Goal: Information Seeking & Learning: Learn about a topic

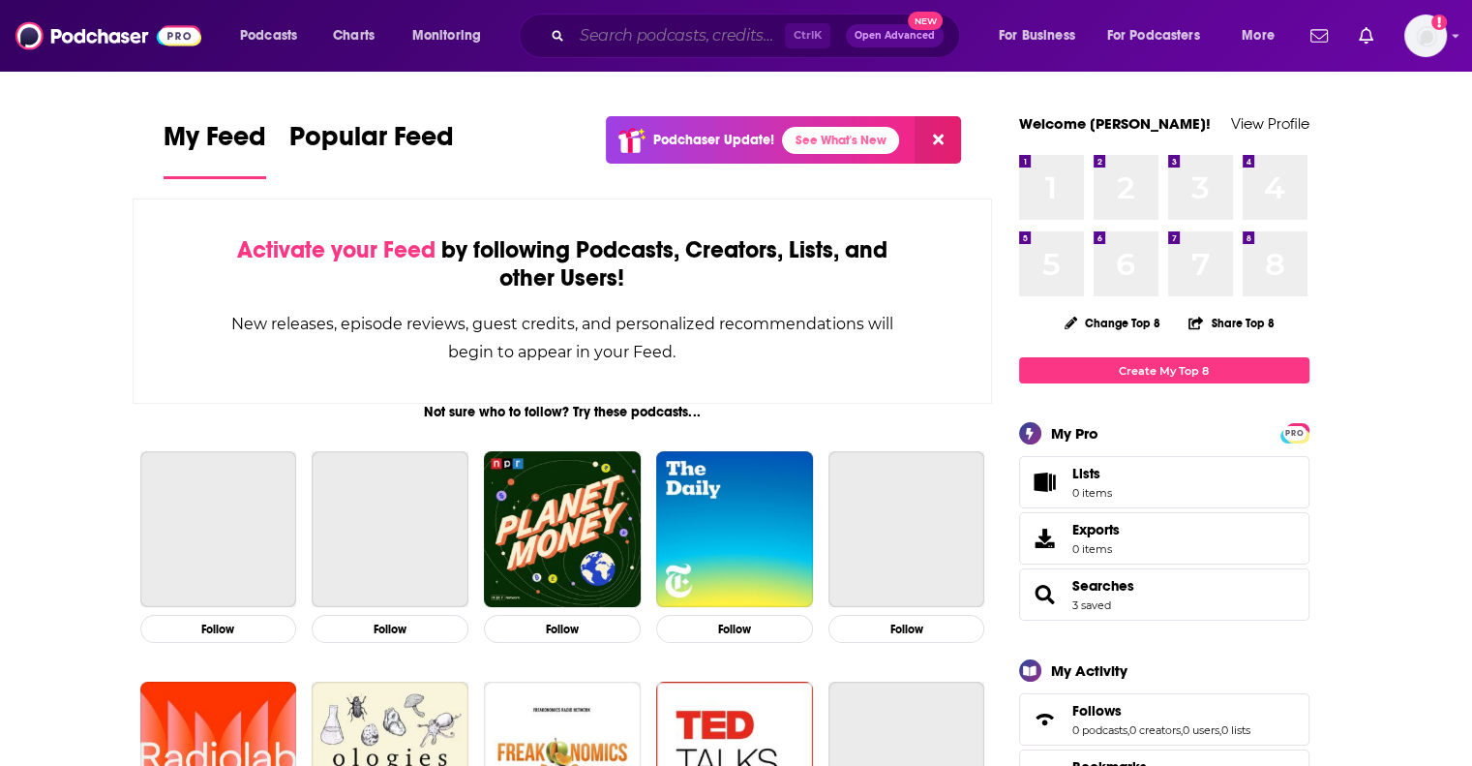
click at [615, 45] on input "Search podcasts, credits, & more..." at bounding box center [678, 35] width 213 height 31
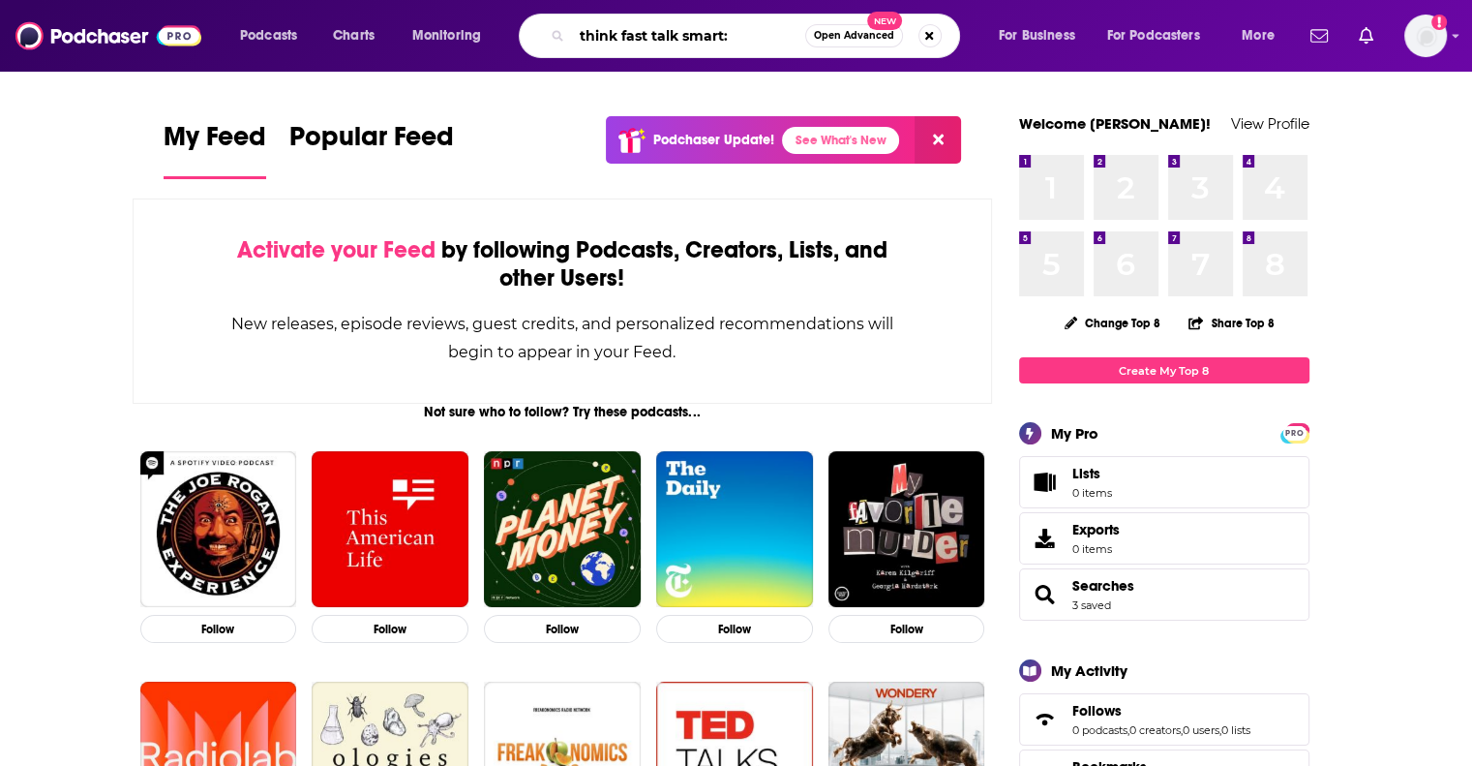
type input "think fast talk smart:"
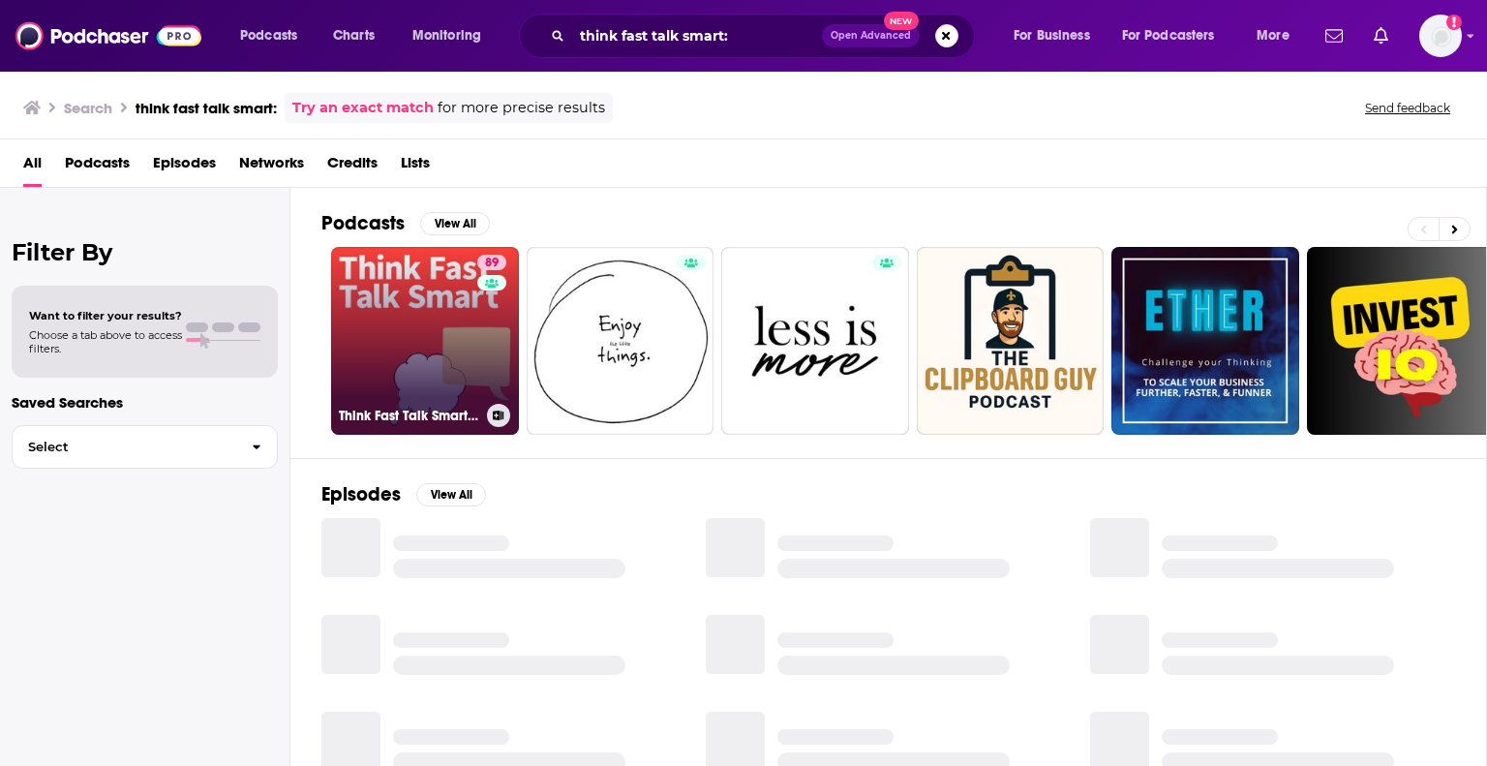
click at [482, 295] on div "89" at bounding box center [494, 329] width 34 height 149
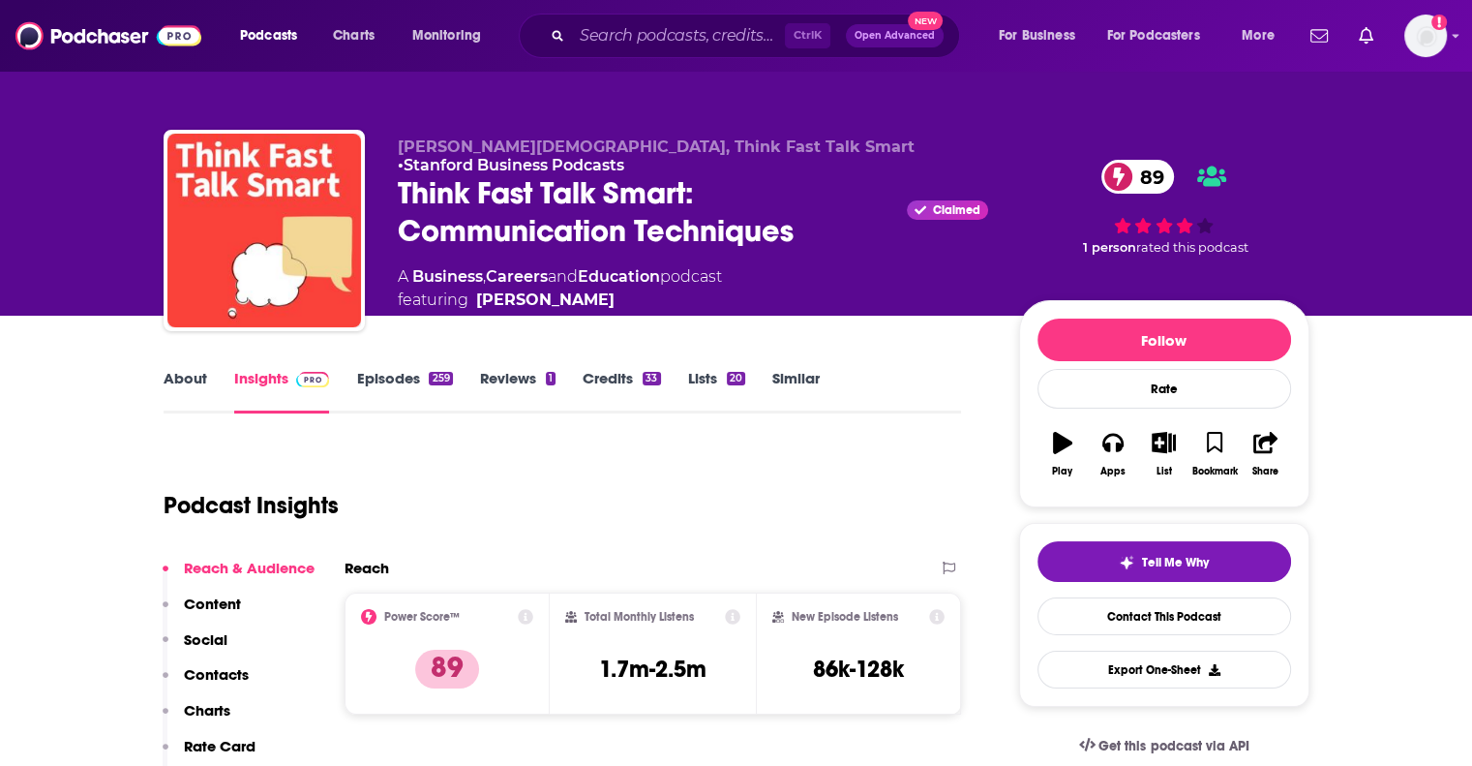
click at [193, 384] on link "About" at bounding box center [186, 391] width 44 height 45
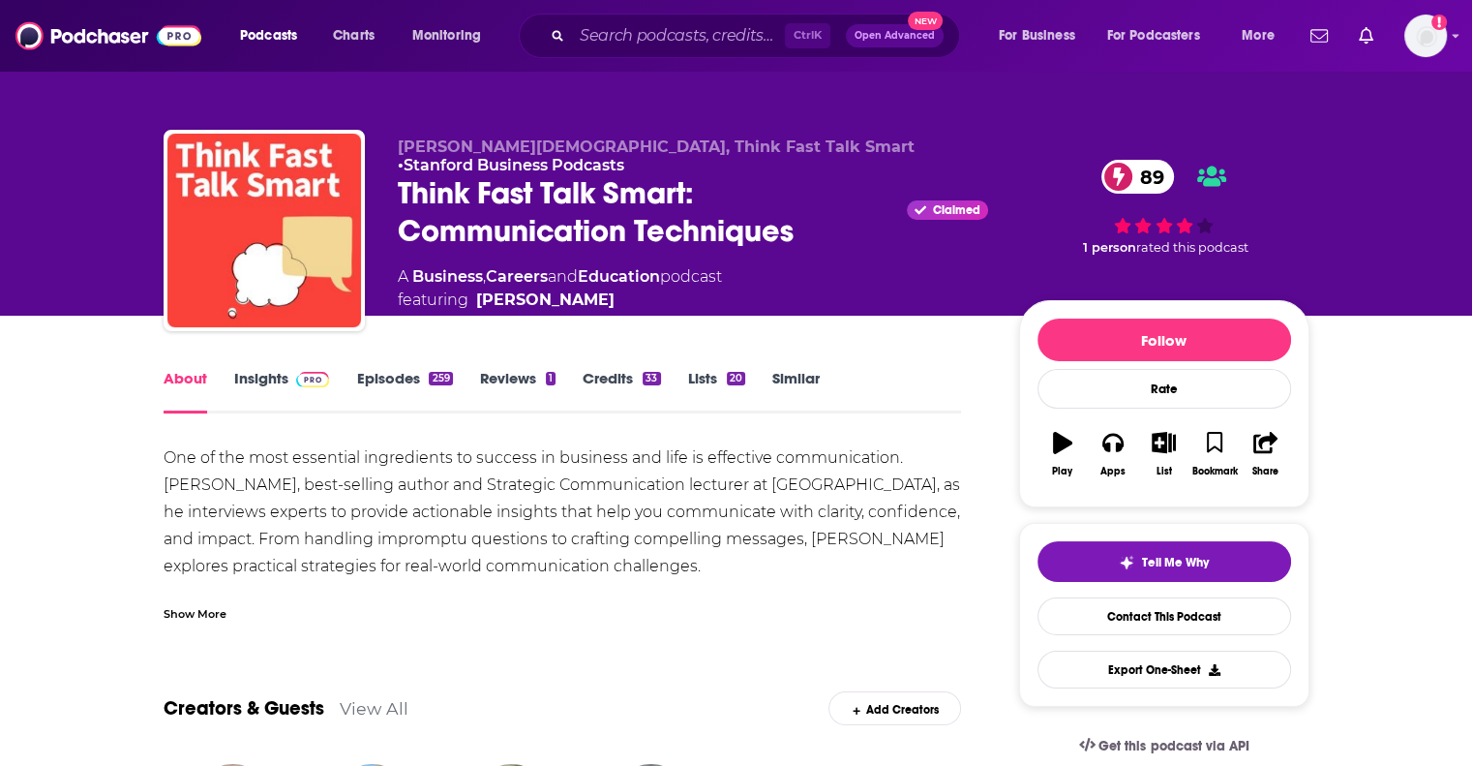
click at [203, 610] on div "Show More" at bounding box center [195, 612] width 63 height 18
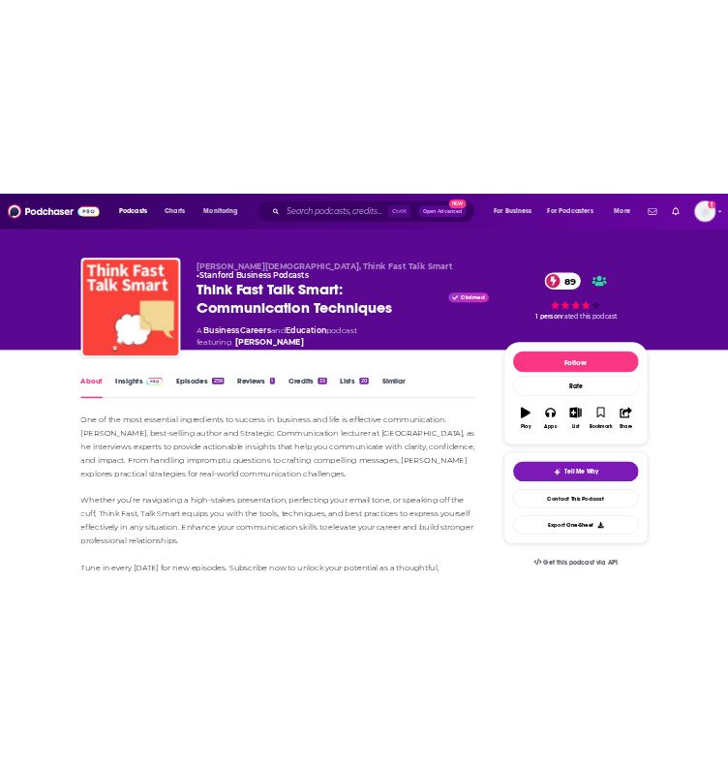
scroll to position [131, 0]
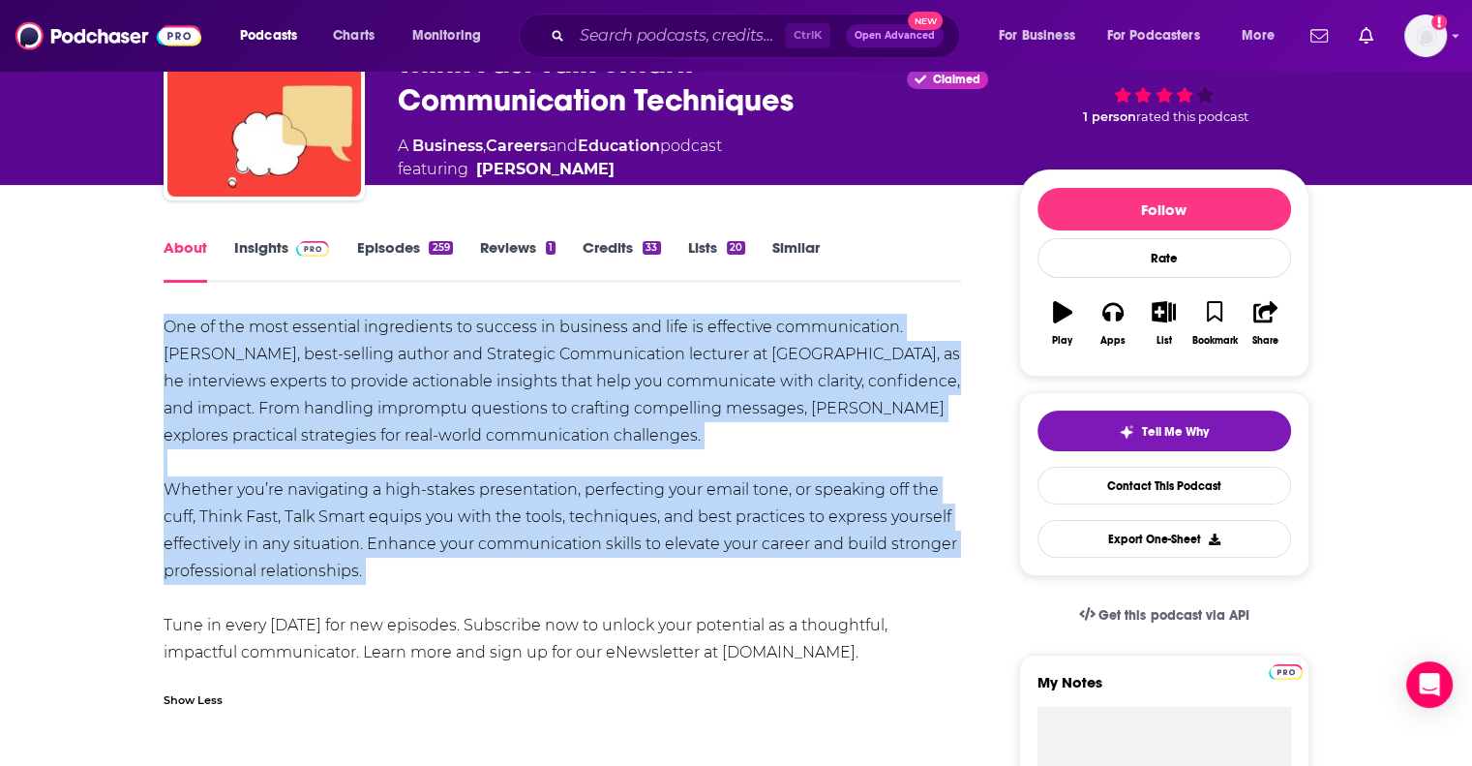
drag, startPoint x: 151, startPoint y: 326, endPoint x: 821, endPoint y: 586, distance: 718.4
copy div "One of the most essential ingredients to success in business and life is effect…"
drag, startPoint x: 627, startPoint y: 158, endPoint x: 599, endPoint y: 160, distance: 28.1
click at [599, 160] on span "featuring [PERSON_NAME]" at bounding box center [560, 169] width 324 height 23
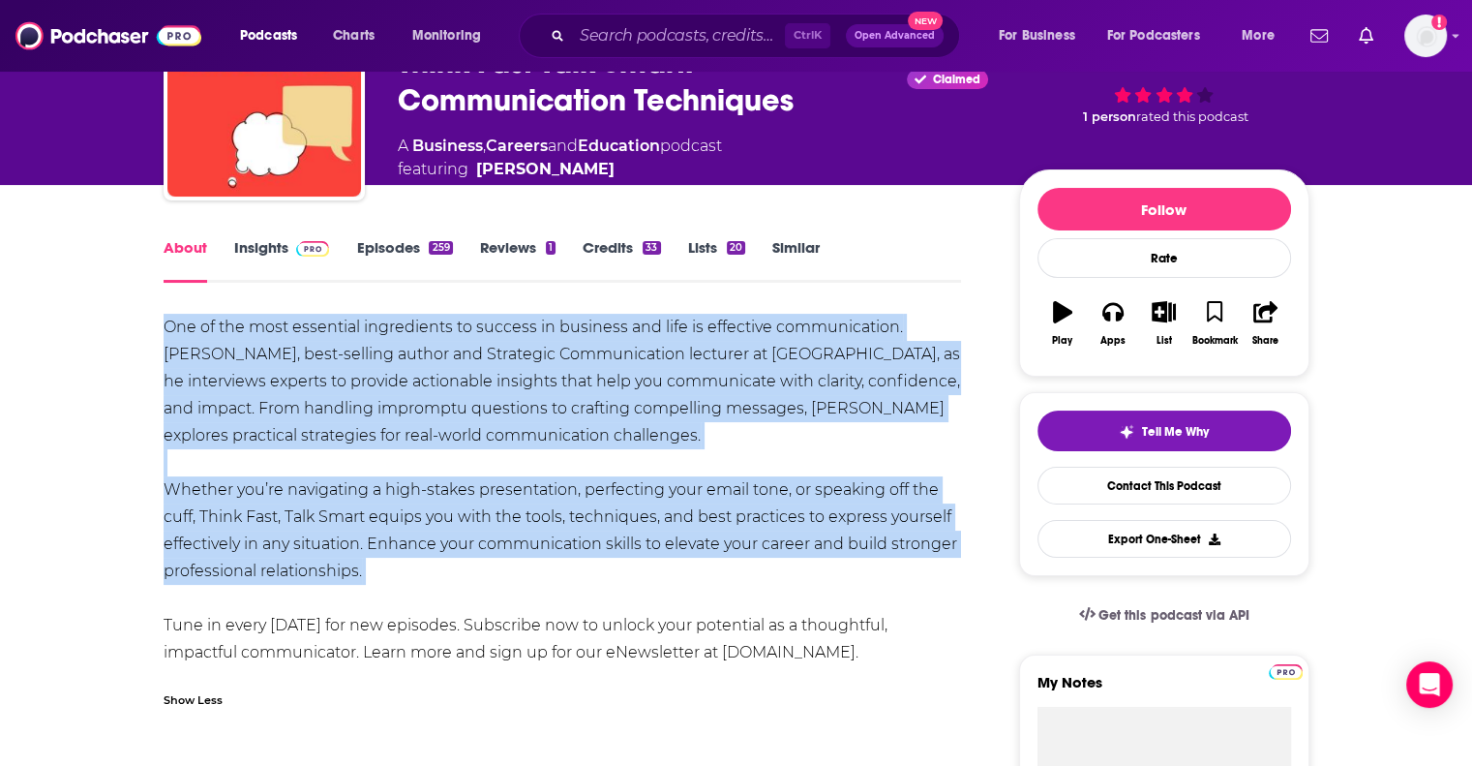
copy span "[PERSON_NAME]"
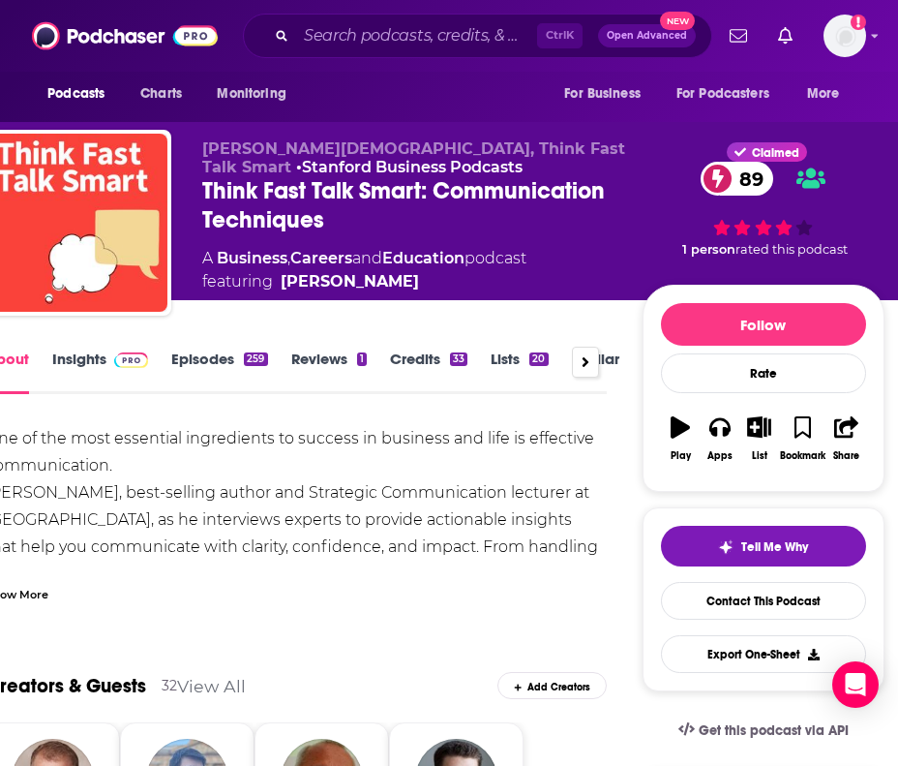
scroll to position [4, 48]
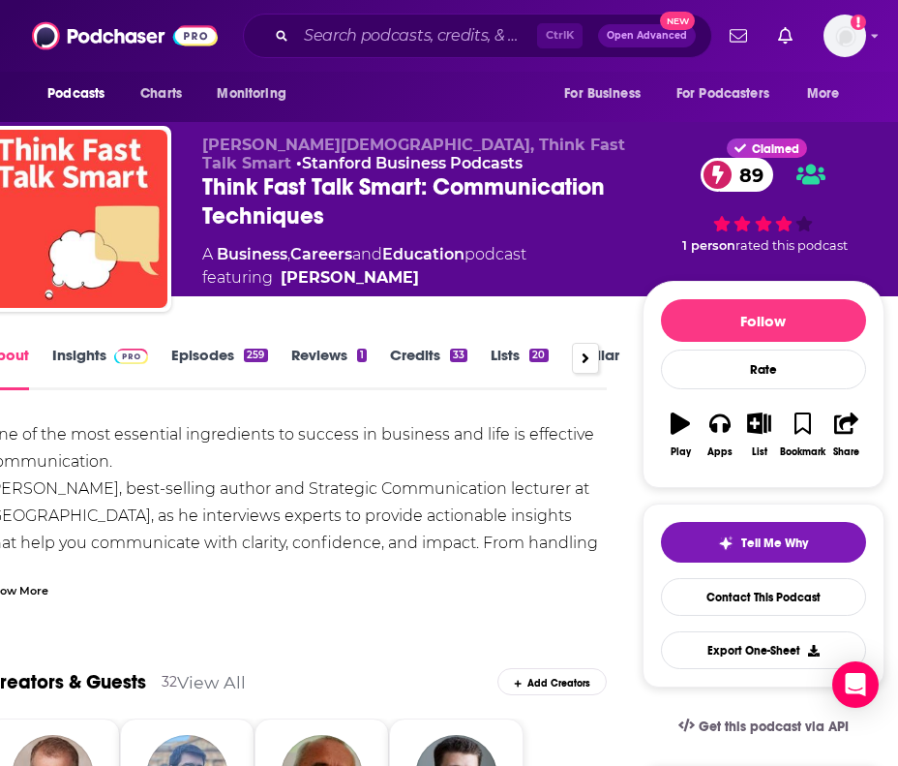
click at [85, 361] on link "Insights" at bounding box center [100, 368] width 96 height 45
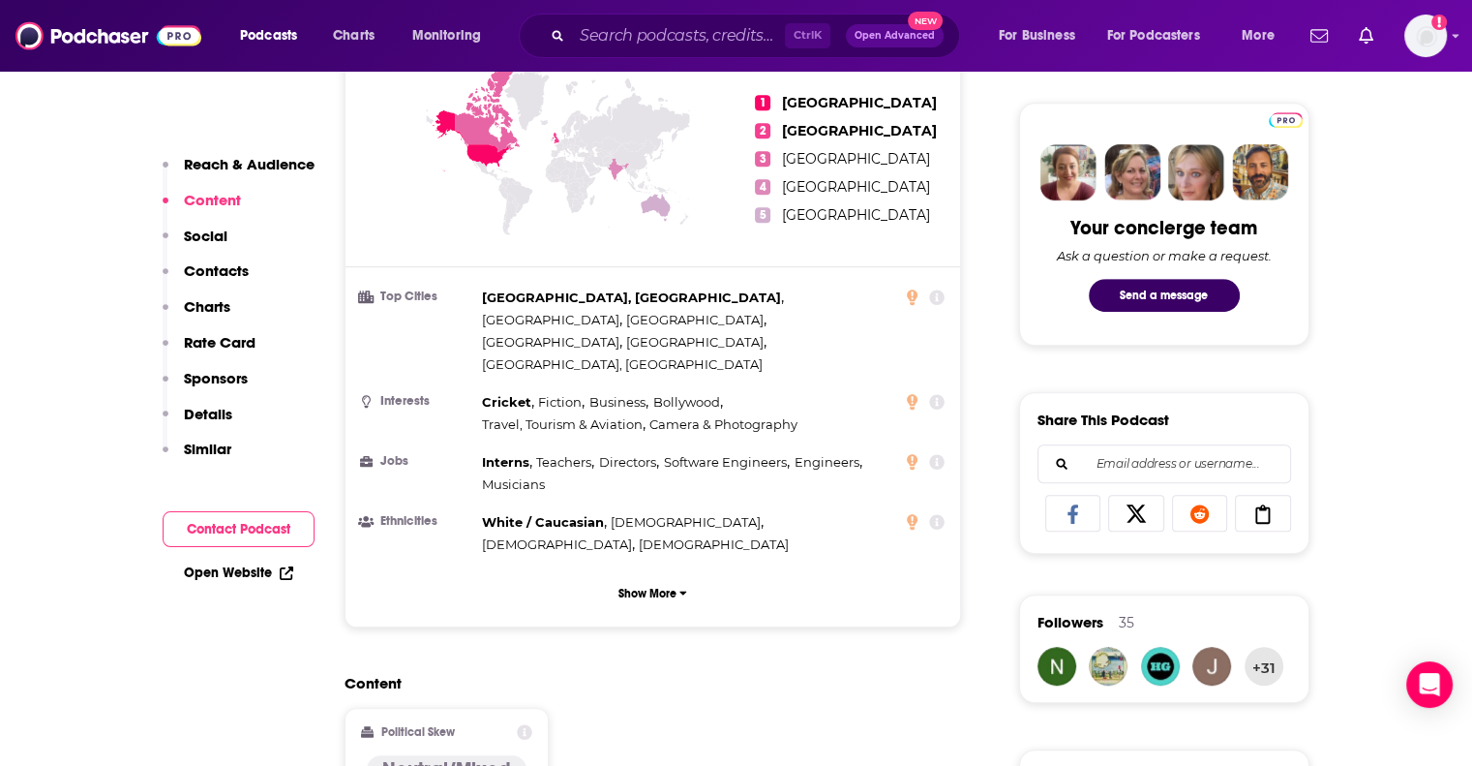
scroll to position [953, 0]
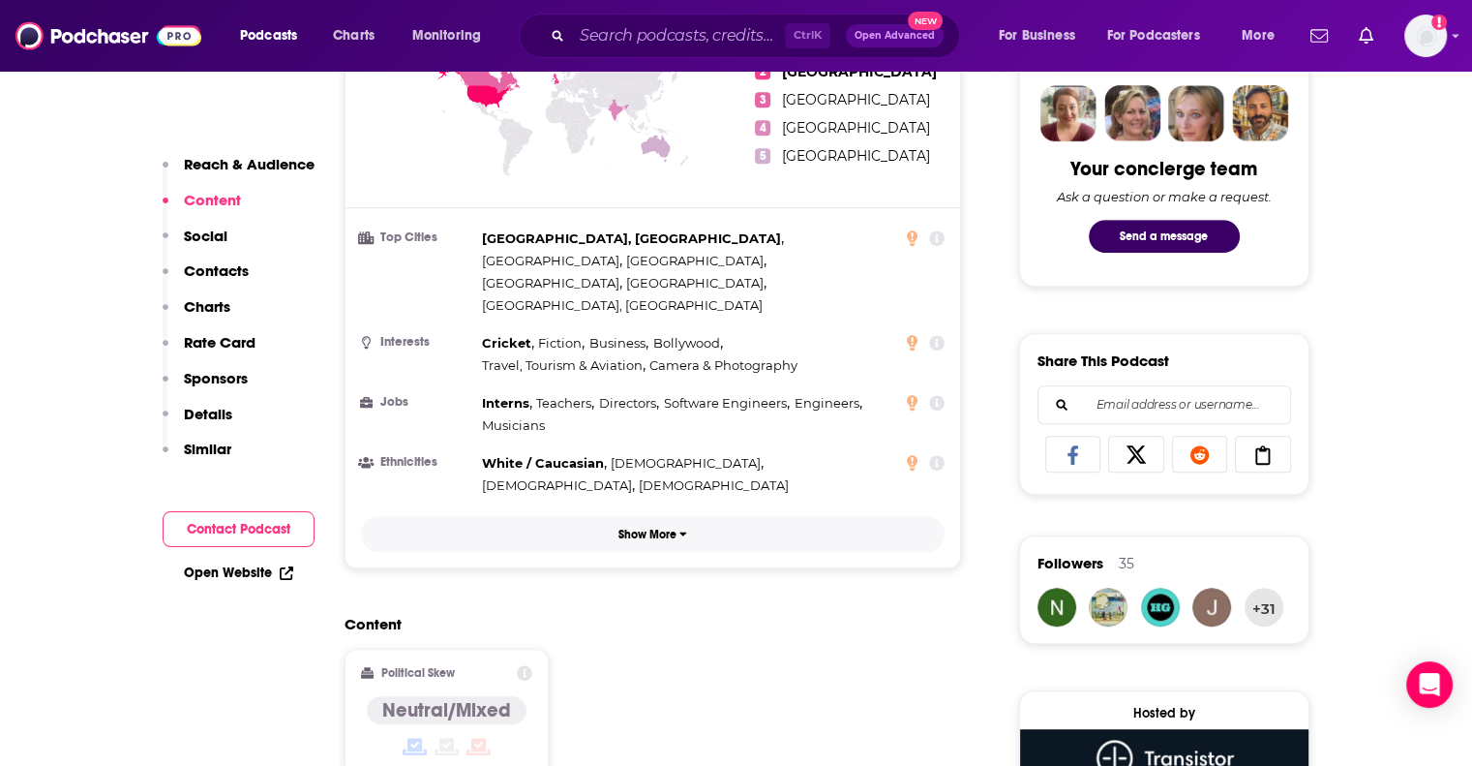
click at [660, 528] on p "Show More" at bounding box center [648, 535] width 58 height 14
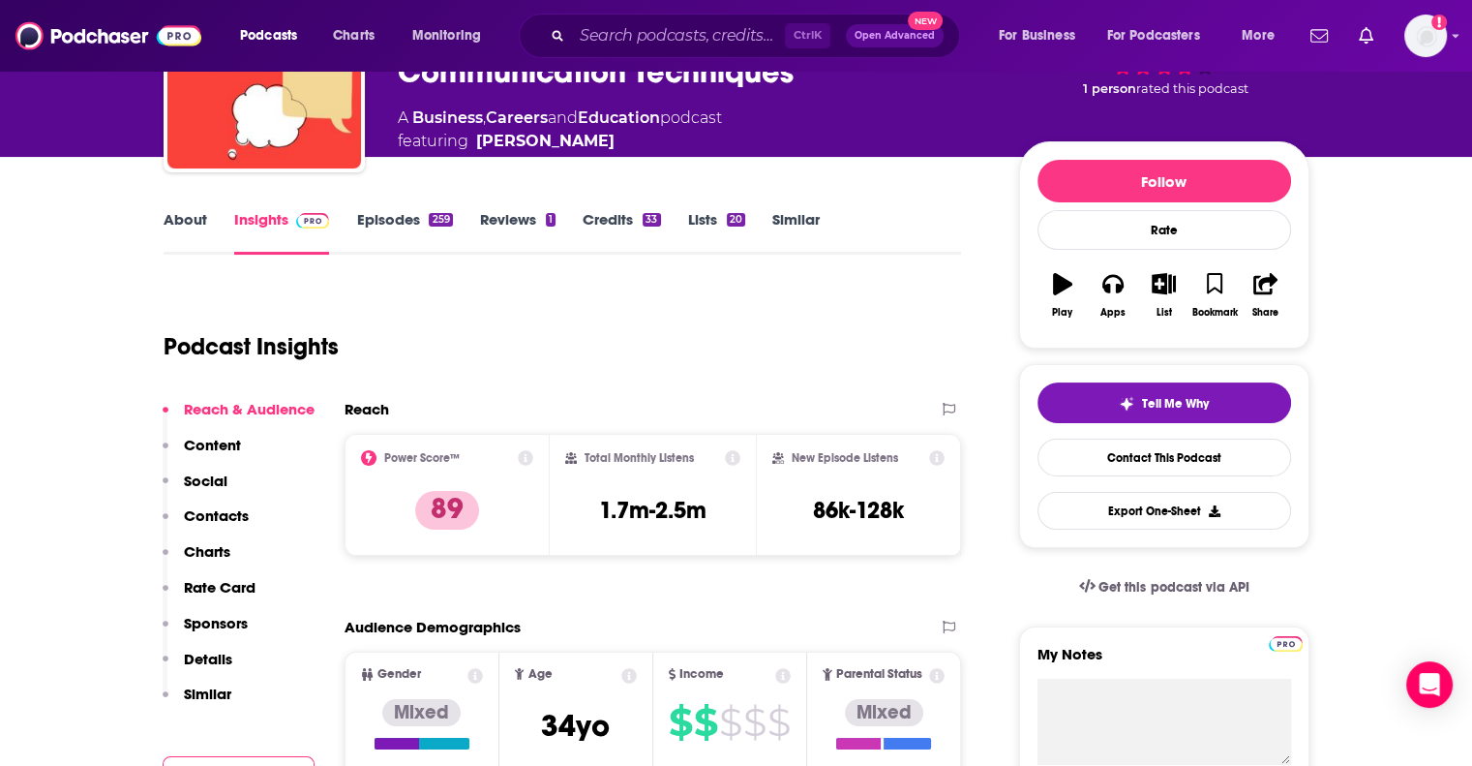
scroll to position [160, 0]
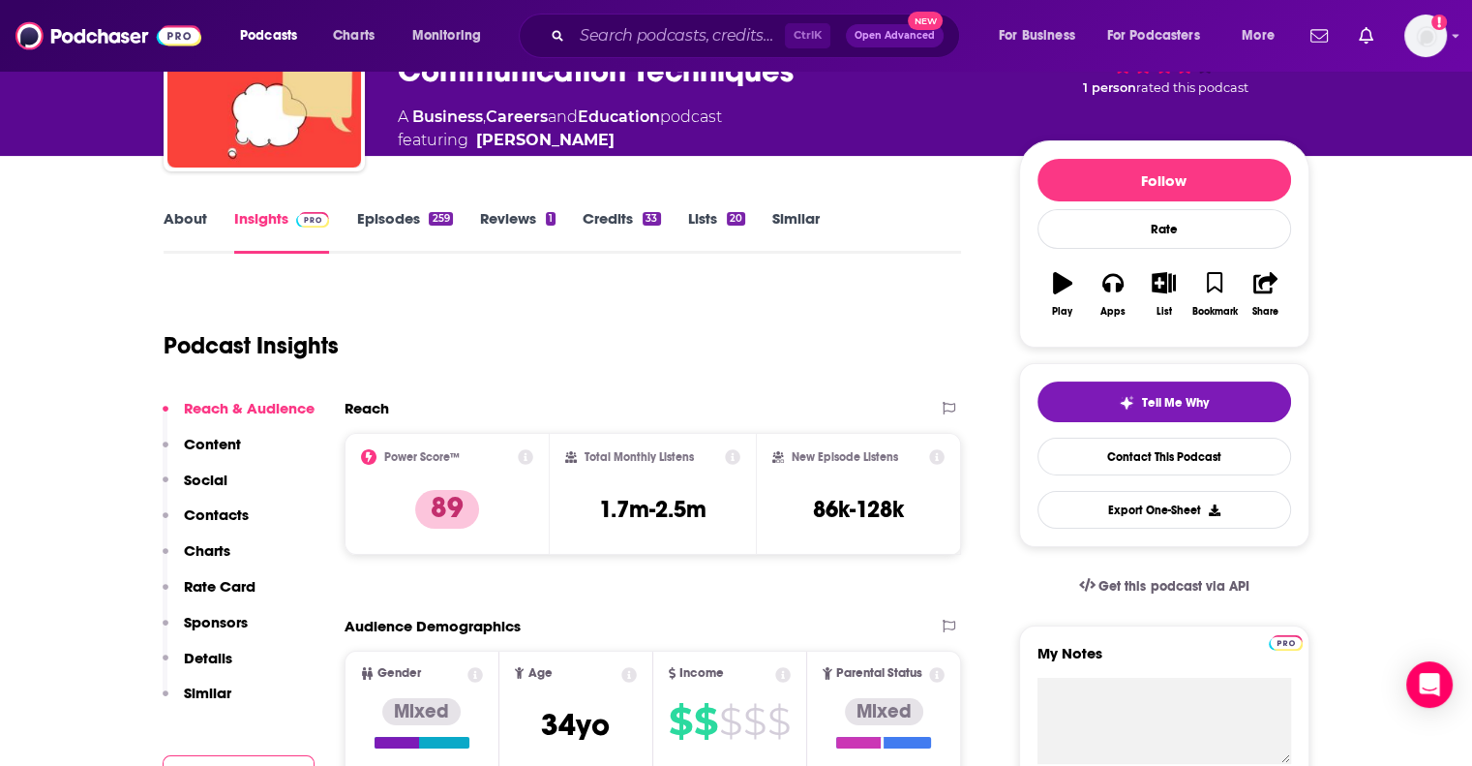
click at [217, 471] on p "Social" at bounding box center [206, 479] width 44 height 18
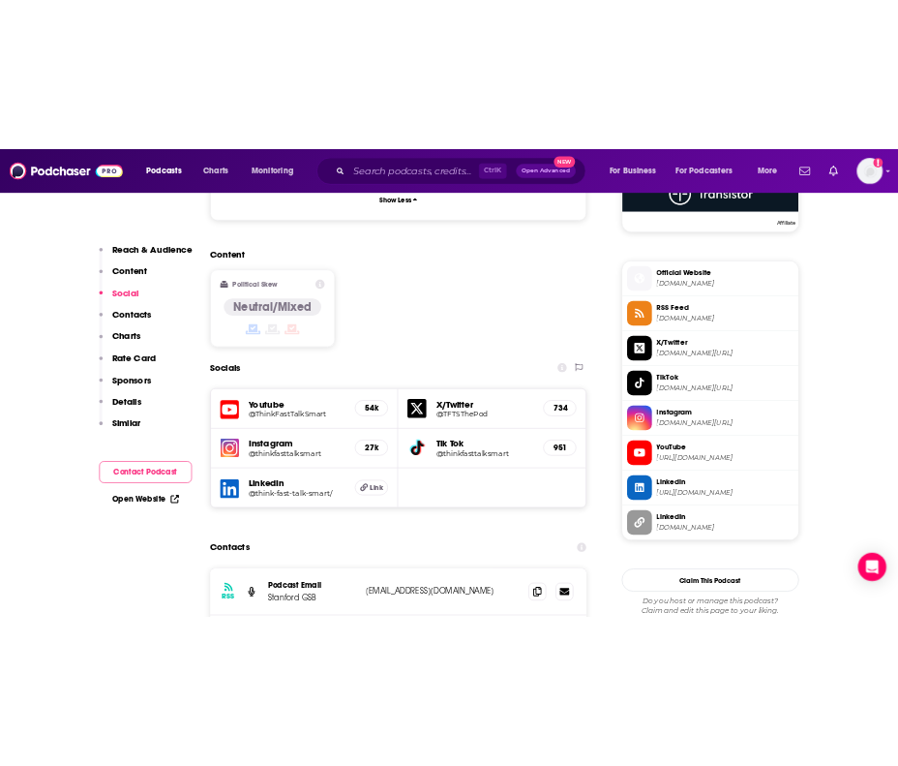
scroll to position [1641, 0]
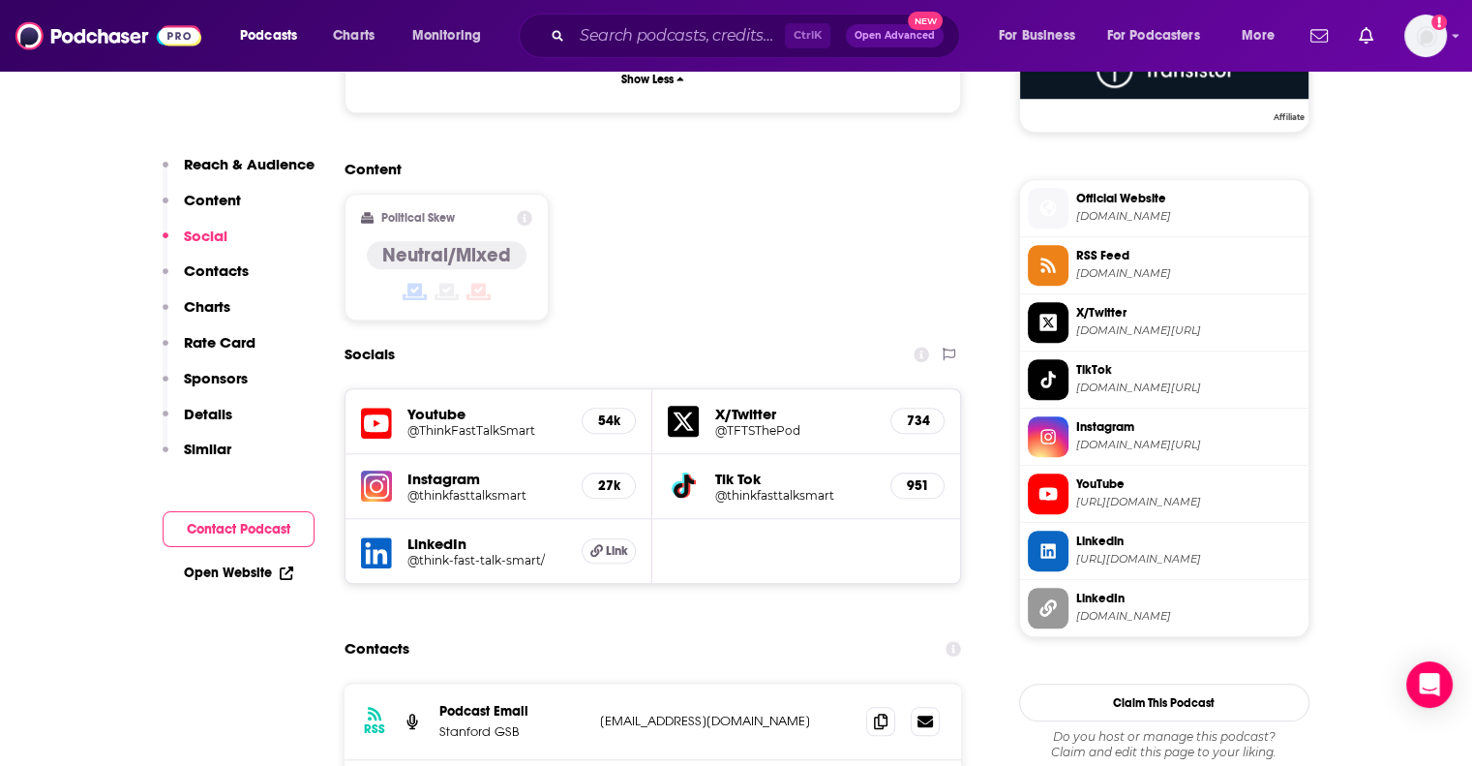
click at [513, 553] on h5 "@think-fast-talk-smart/" at bounding box center [488, 560] width 160 height 15
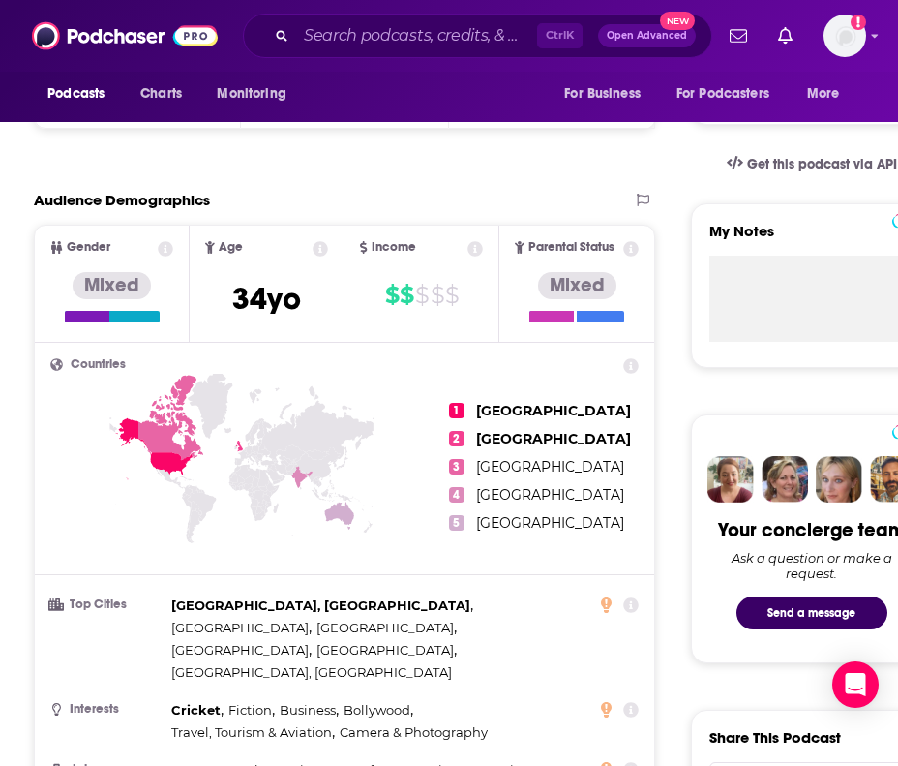
scroll to position [0, 0]
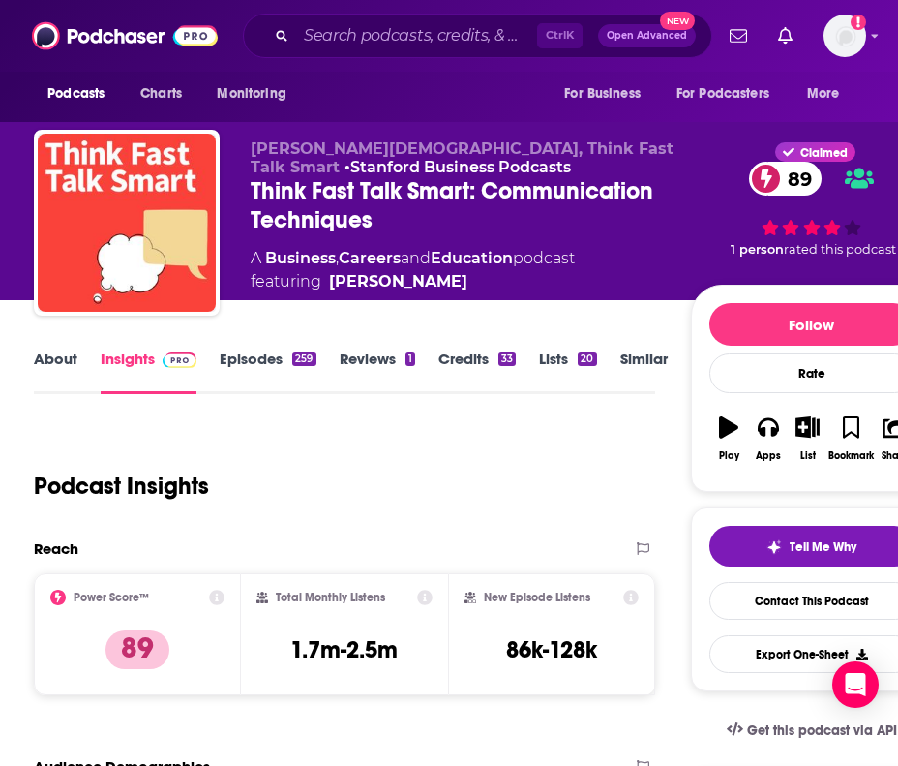
click at [57, 353] on link "About" at bounding box center [56, 371] width 44 height 45
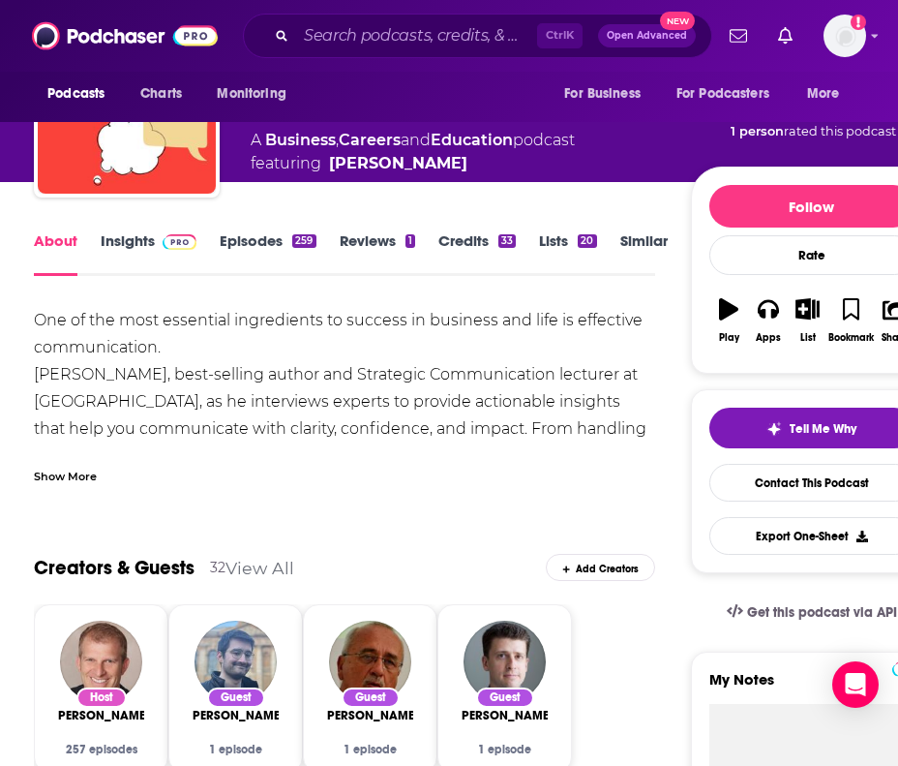
scroll to position [116, 0]
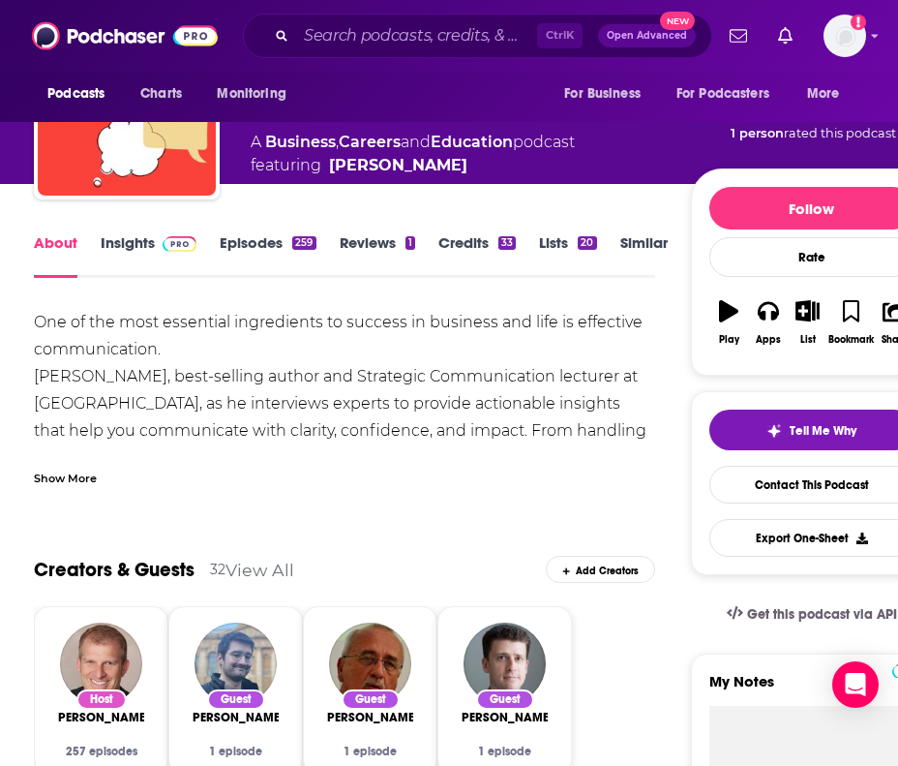
click at [251, 246] on link "Episodes 259" at bounding box center [268, 255] width 96 height 45
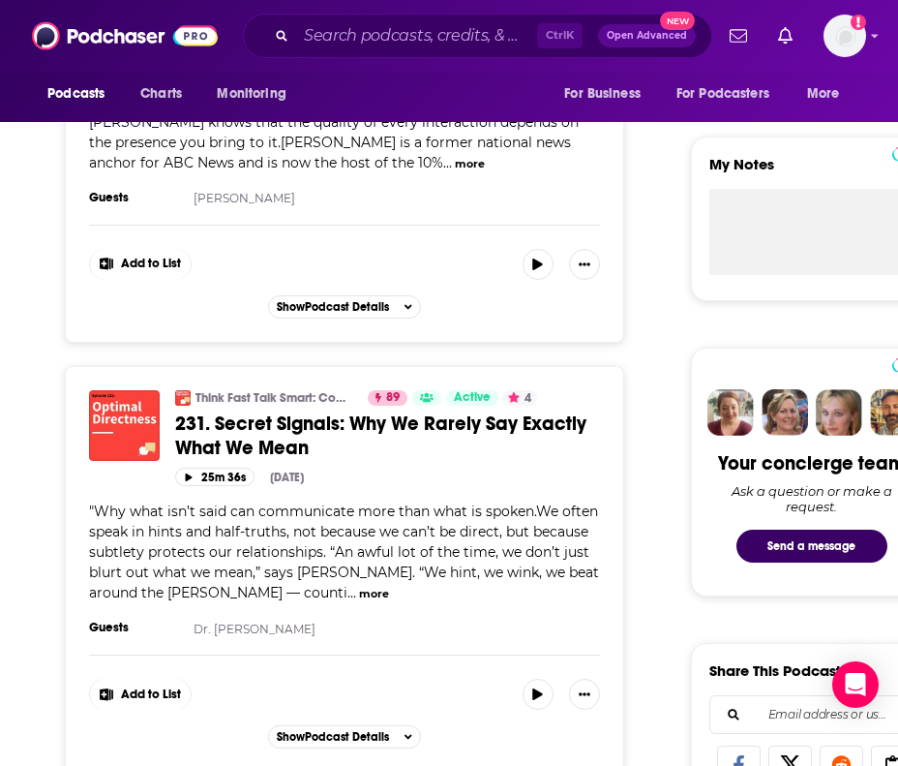
scroll to position [634, 0]
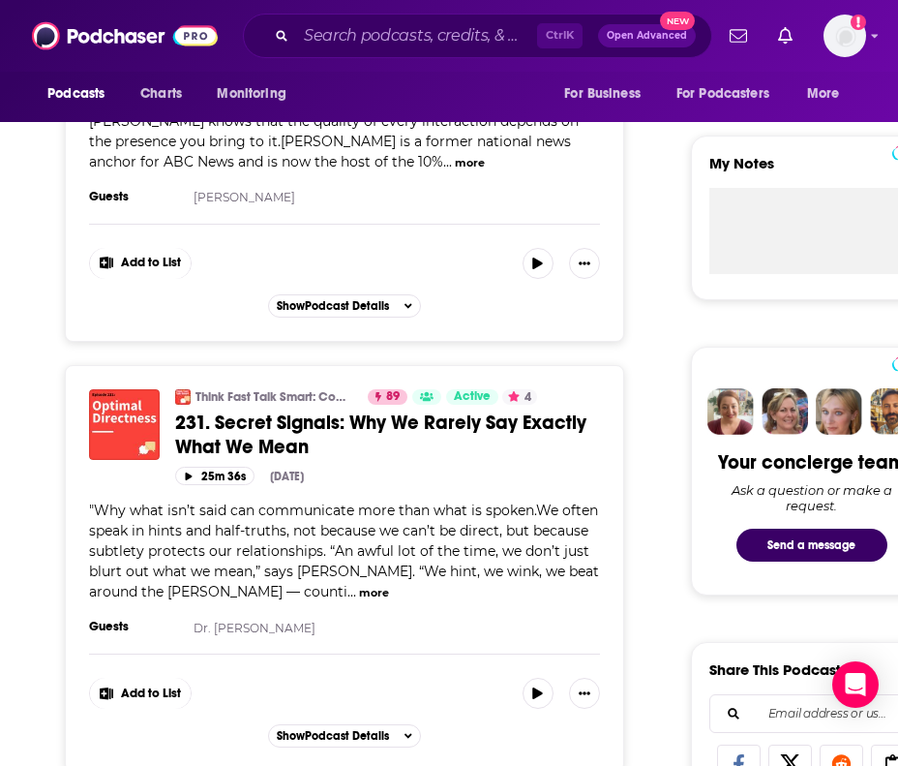
click at [359, 591] on button "more" at bounding box center [374, 593] width 30 height 16
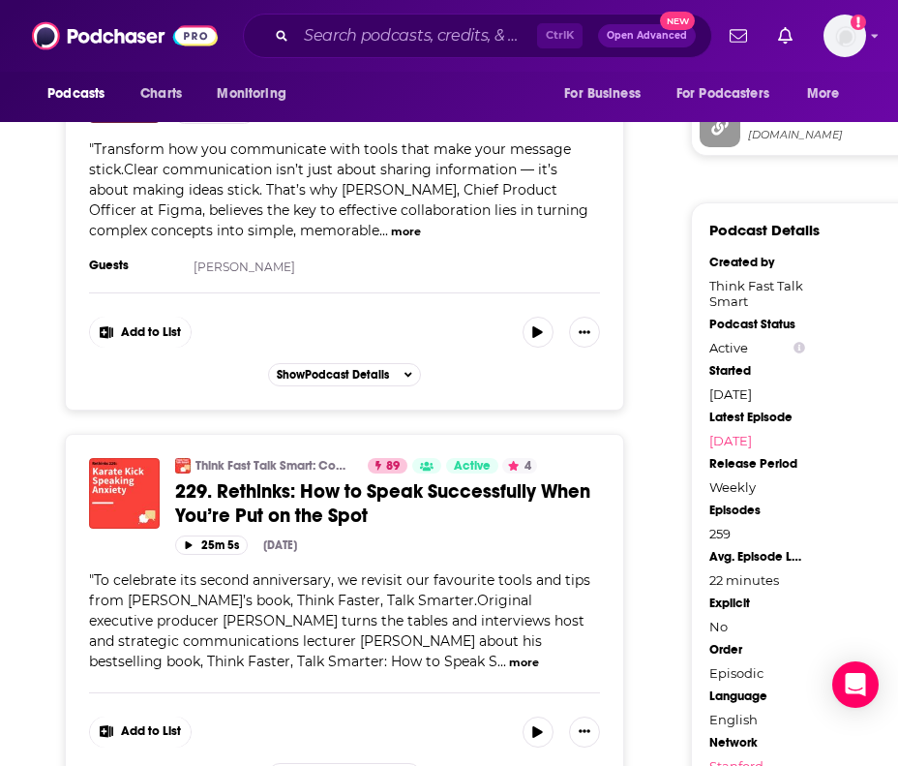
scroll to position [2180, 0]
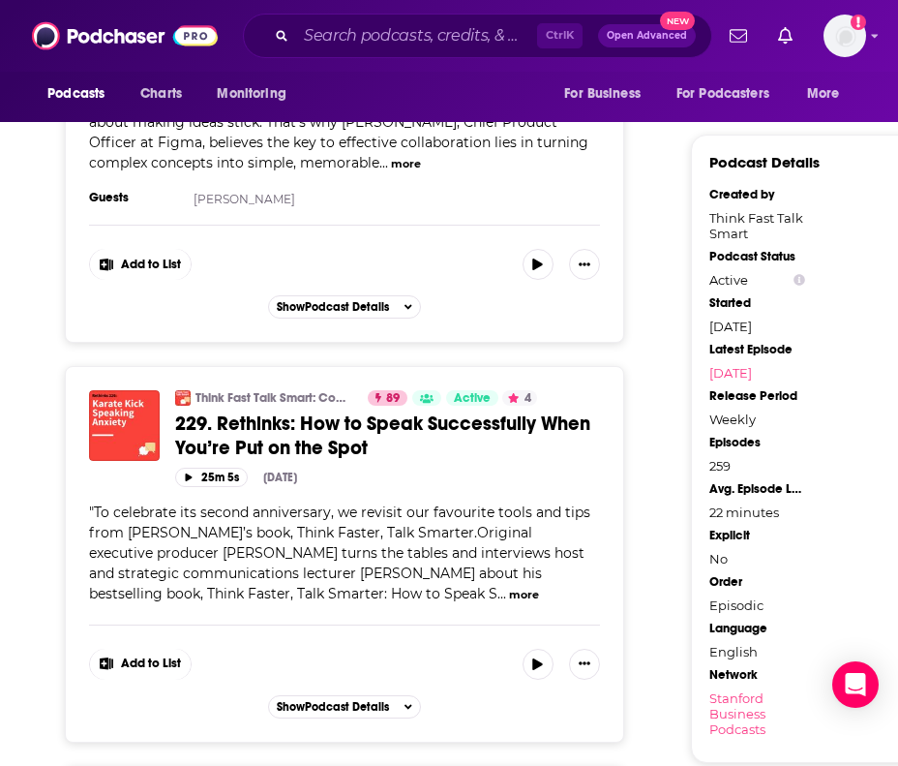
click at [509, 603] on button "more" at bounding box center [524, 595] width 30 height 16
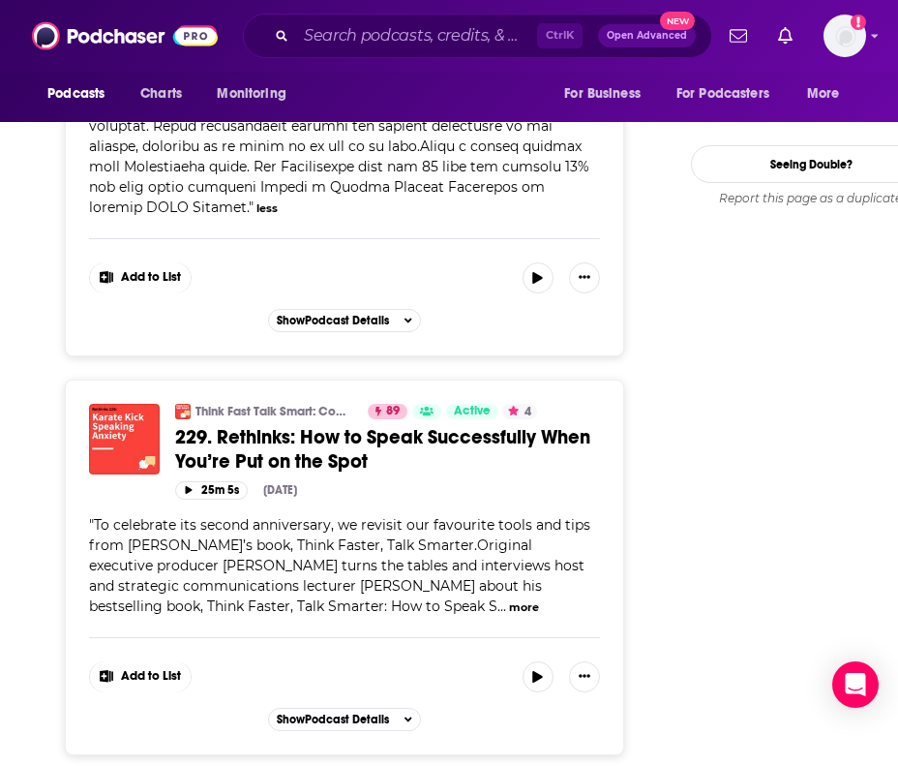
scroll to position [3074, 0]
click at [509, 616] on button "more" at bounding box center [524, 607] width 30 height 16
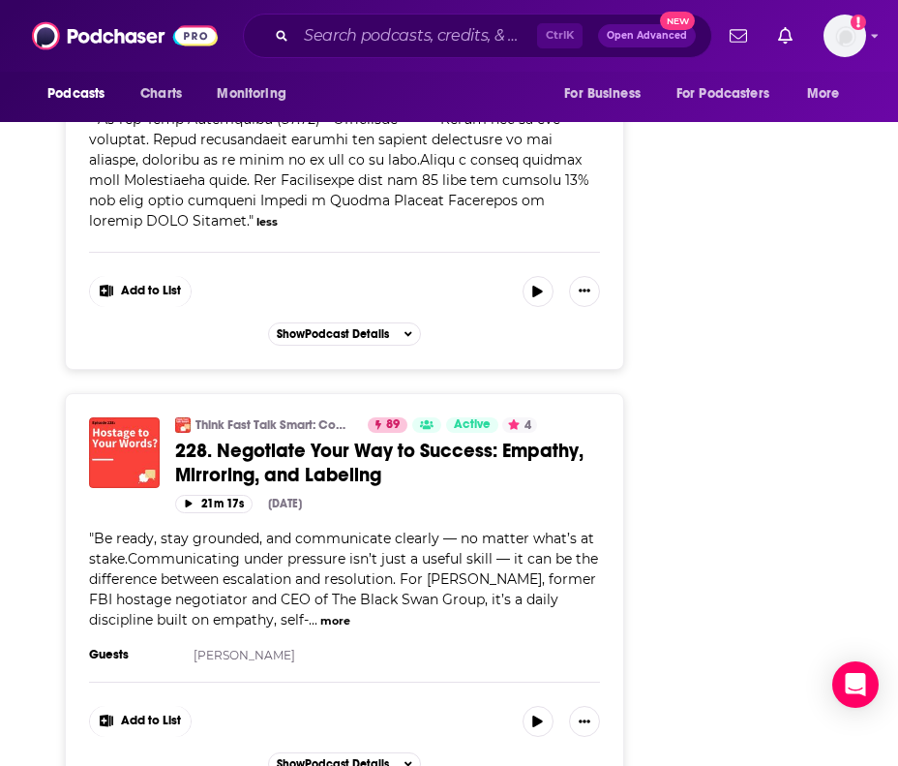
scroll to position [3967, 0]
